Goal: Transaction & Acquisition: Subscribe to service/newsletter

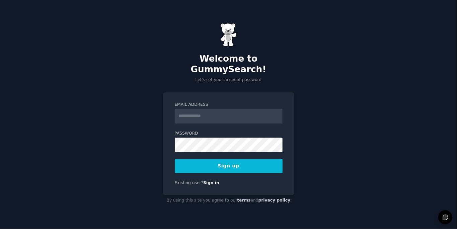
click at [217, 111] on input "Email Address" at bounding box center [229, 116] width 108 height 15
click at [219, 112] on input "***" at bounding box center [229, 116] width 108 height 15
type input "**********"
click at [231, 162] on button "Sign up" at bounding box center [229, 166] width 108 height 14
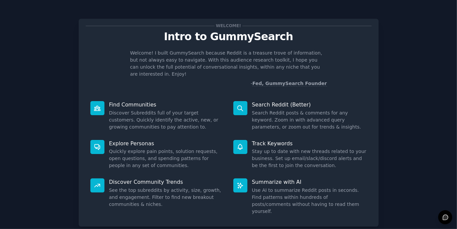
drag, startPoint x: 59, startPoint y: 90, endPoint x: 66, endPoint y: 96, distance: 9.6
click at [59, 91] on div "Welcome! Intro to GummySearch Welcome! I built GummySearch because Reddit is a …" at bounding box center [228, 138] width 438 height 258
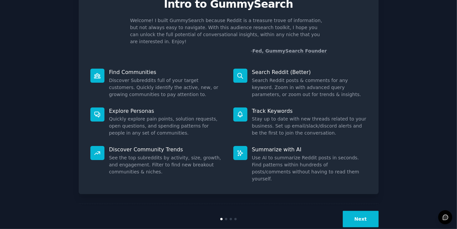
click at [371, 211] on button "Next" at bounding box center [361, 219] width 36 height 16
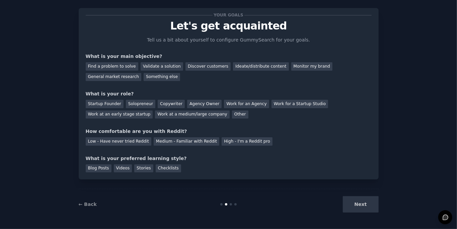
scroll to position [10, 0]
click at [151, 67] on div "Validate a solution" at bounding box center [162, 67] width 43 height 8
drag, startPoint x: 191, startPoint y: 66, endPoint x: 190, endPoint y: 69, distance: 3.4
click at [191, 67] on div "Discover customers" at bounding box center [208, 67] width 45 height 8
click at [154, 65] on div "Validate a solution" at bounding box center [162, 67] width 43 height 8
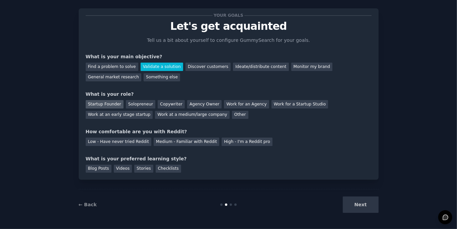
click at [106, 104] on div "Startup Founder" at bounding box center [105, 104] width 38 height 8
click at [181, 142] on div "Medium - Familiar with Reddit" at bounding box center [187, 142] width 66 height 8
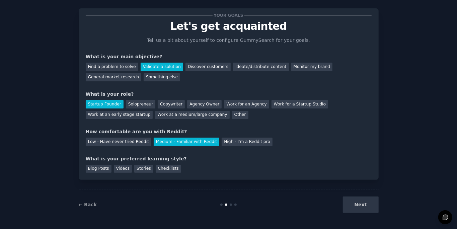
click at [365, 207] on div "Next" at bounding box center [329, 205] width 100 height 16
click at [360, 207] on div "Next" at bounding box center [329, 205] width 100 height 16
click at [120, 170] on div "Videos" at bounding box center [123, 169] width 18 height 8
click at [370, 206] on button "Next" at bounding box center [361, 205] width 36 height 16
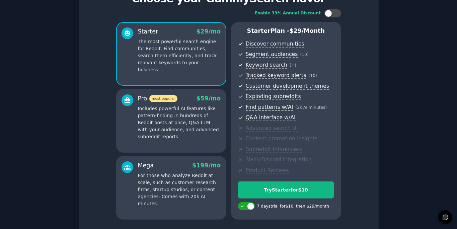
scroll to position [63, 0]
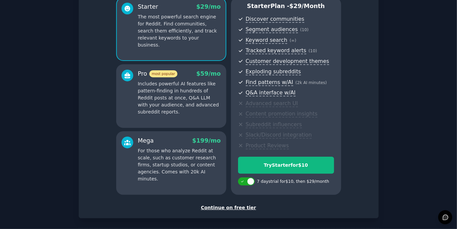
click at [219, 208] on div "Continue on free tier" at bounding box center [229, 207] width 286 height 7
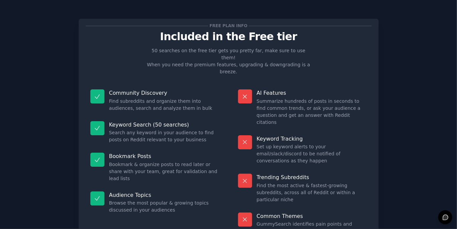
scroll to position [31, 0]
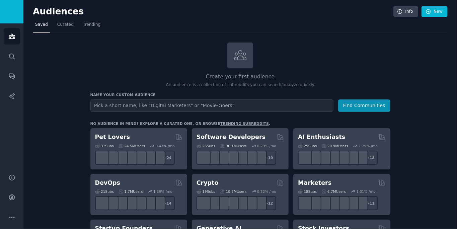
scroll to position [52, 0]
